Goal: Navigation & Orientation: Find specific page/section

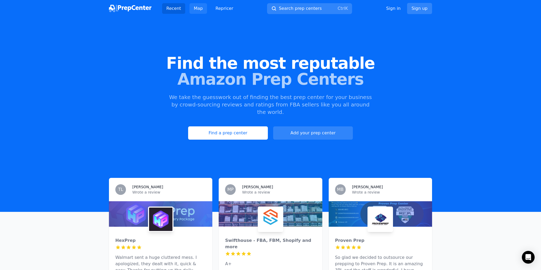
click at [195, 7] on link "Map" at bounding box center [199, 8] width 18 height 11
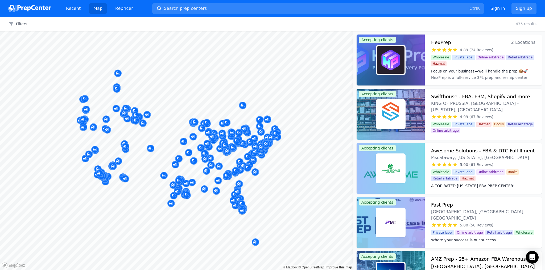
click at [281, 26] on div "Filters Clear all 475 results" at bounding box center [272, 24] width 545 height 14
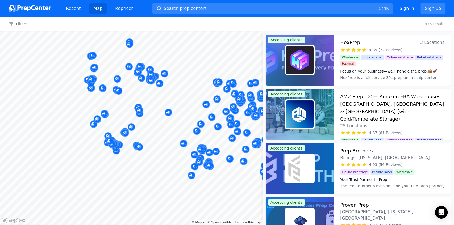
click at [230, 24] on div "Filters Clear all 475 results" at bounding box center [227, 24] width 454 height 14
click at [249, 23] on div "Filters Clear all 475 results" at bounding box center [227, 24] width 454 height 14
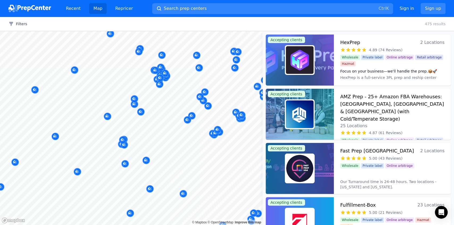
click at [186, 72] on body "Recent Map Repricer Search prep centers Ctrl K Open main menu Sign in Sign up F…" at bounding box center [227, 112] width 454 height 225
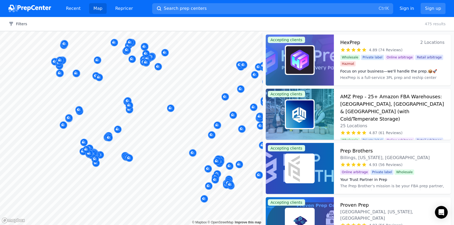
click at [65, 82] on body "Recent Map Repricer Search prep centers Ctrl K Open main menu Sign in Sign up F…" at bounding box center [227, 112] width 454 height 225
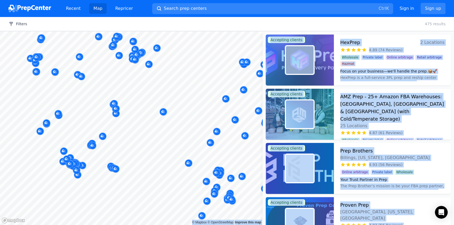
click at [101, 110] on body "Recent Map Repricer Search prep centers Ctrl K Open main menu Sign in Sign up F…" at bounding box center [227, 112] width 454 height 225
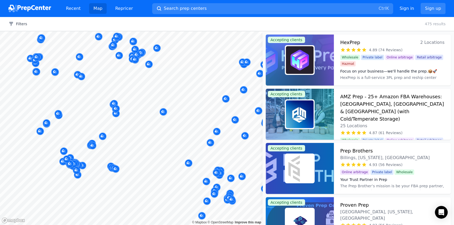
click at [340, 22] on div "Filters Clear all 475 results" at bounding box center [227, 24] width 454 height 14
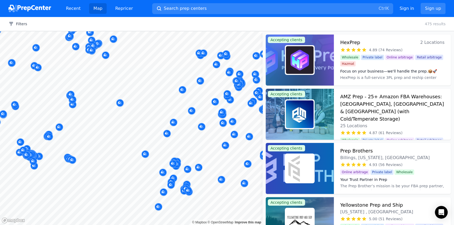
click at [151, 107] on body "Recent Map Repricer Search prep centers Ctrl K Open main menu Sign in Sign up F…" at bounding box center [227, 112] width 454 height 225
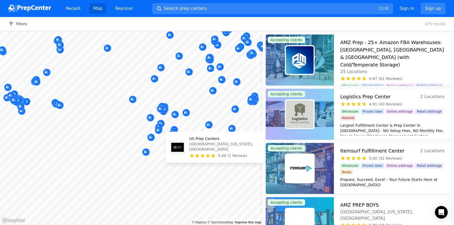
click at [165, 148] on body "Recent Map Repricer Search prep centers Ctrl K Open main menu Sign in Sign up F…" at bounding box center [227, 112] width 454 height 225
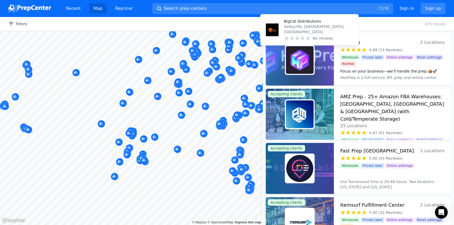
click at [162, 120] on body "Recent Map Repricer Search prep centers Ctrl K Open main menu Sign in Sign up F…" at bounding box center [227, 112] width 454 height 225
